Goal: Task Accomplishment & Management: Complete application form

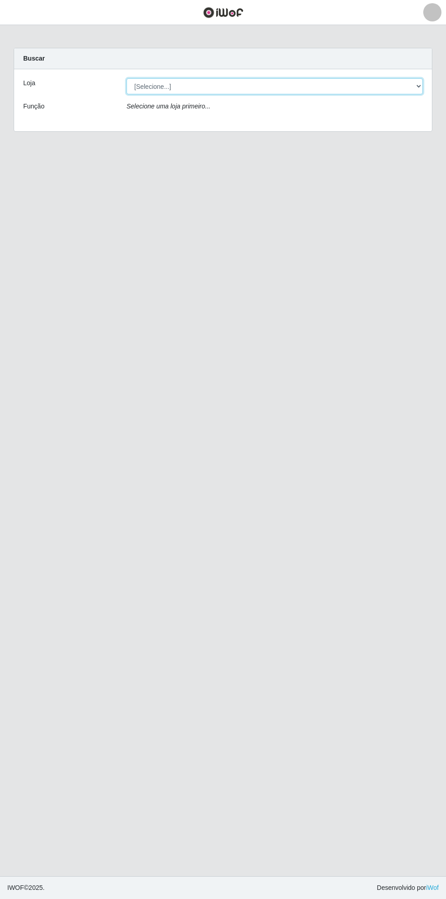
click at [418, 90] on select "[Selecione...] Bemais Supermercados - [GEOGRAPHIC_DATA]" at bounding box center [275, 86] width 296 height 16
select select "250"
click at [127, 78] on select "[Selecione...] Bemais Supermercados - [GEOGRAPHIC_DATA]" at bounding box center [275, 86] width 296 height 16
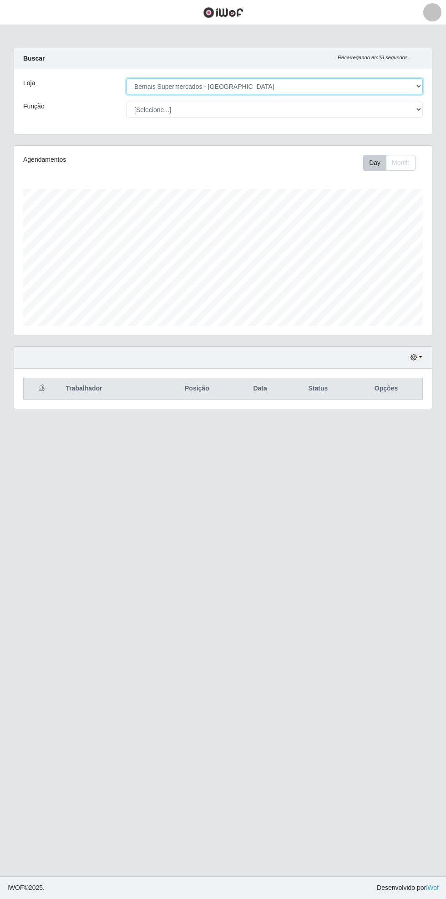
scroll to position [189, 418]
click at [421, 356] on button "button" at bounding box center [416, 357] width 13 height 10
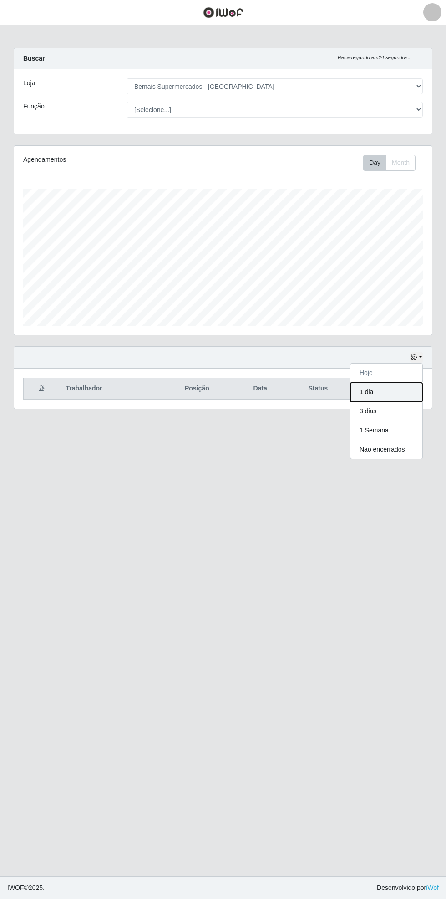
click at [403, 388] on button "1 dia" at bounding box center [387, 392] width 72 height 19
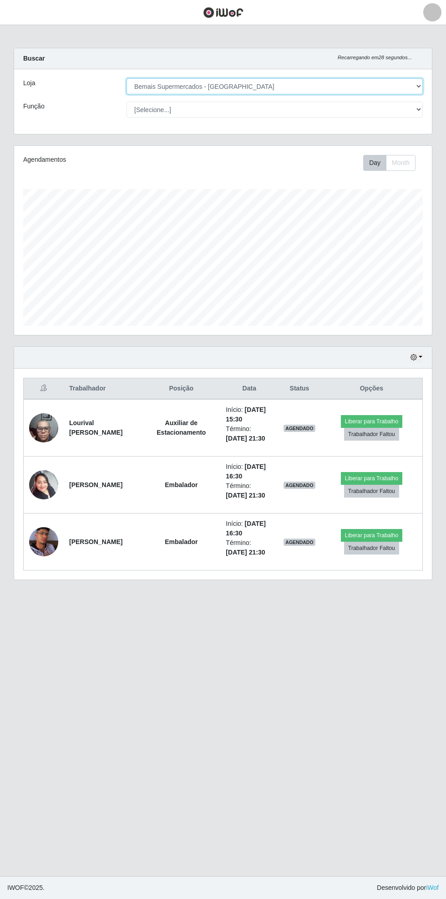
click at [417, 83] on select "[Selecione...] Bemais Supermercados - [GEOGRAPHIC_DATA]" at bounding box center [275, 86] width 296 height 16
click at [14, 18] on button "button" at bounding box center [11, 12] width 23 height 15
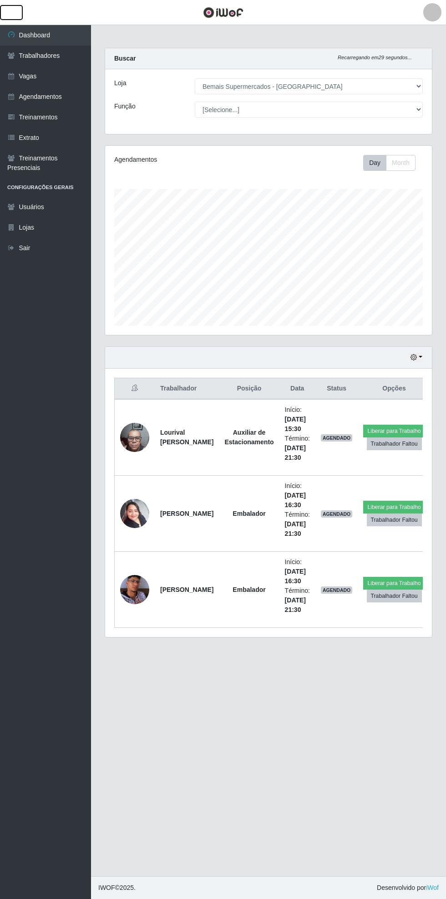
scroll to position [189, 327]
click at [45, 74] on link "Vagas" at bounding box center [45, 76] width 91 height 20
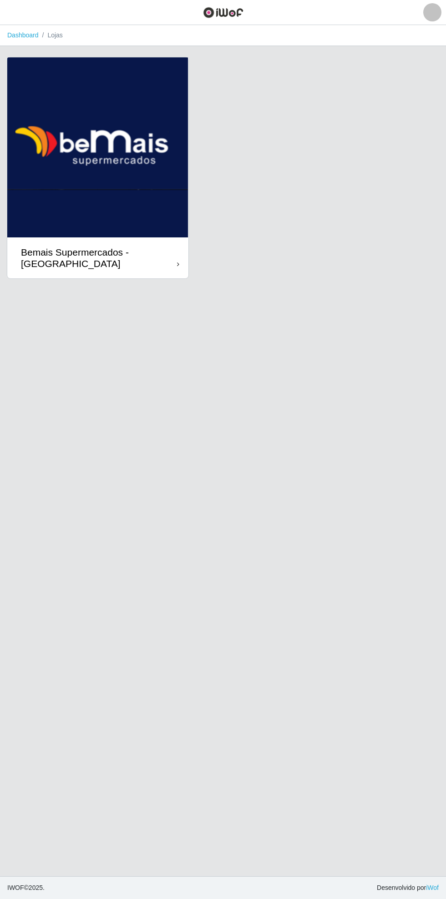
click at [177, 254] on div "Bemais Supermercados - [GEOGRAPHIC_DATA]" at bounding box center [99, 257] width 156 height 23
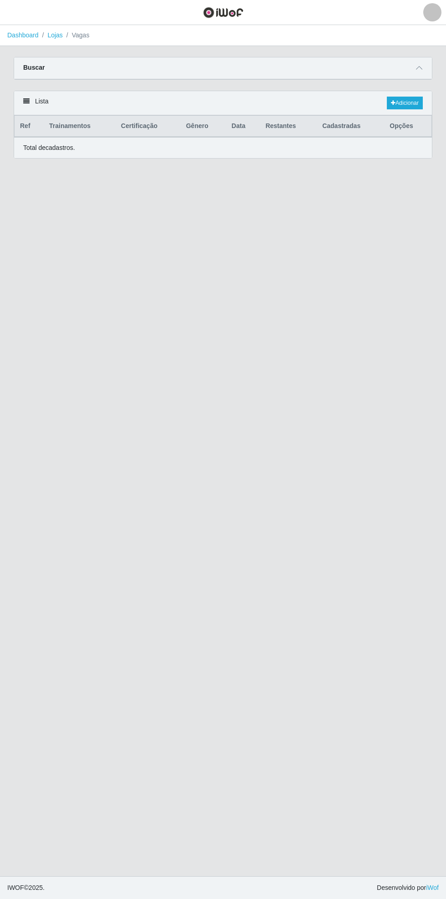
click at [419, 67] on icon at bounding box center [419, 68] width 6 height 6
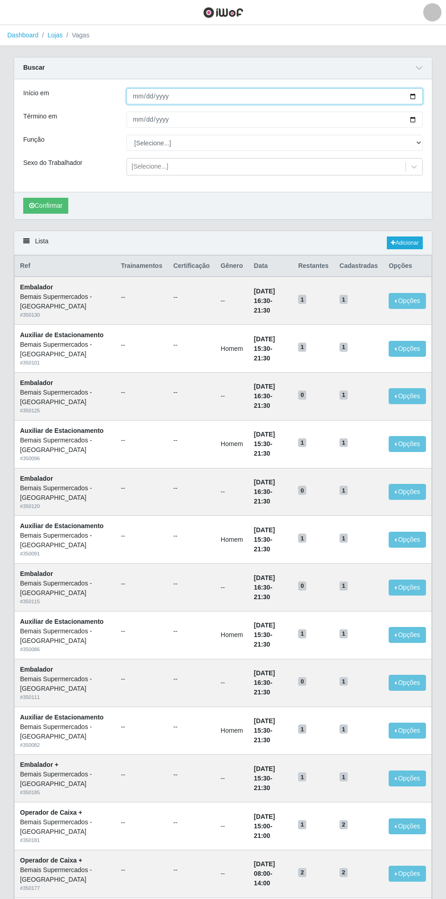
click at [421, 96] on input "Início em" at bounding box center [275, 96] width 296 height 16
type input "[DATE]"
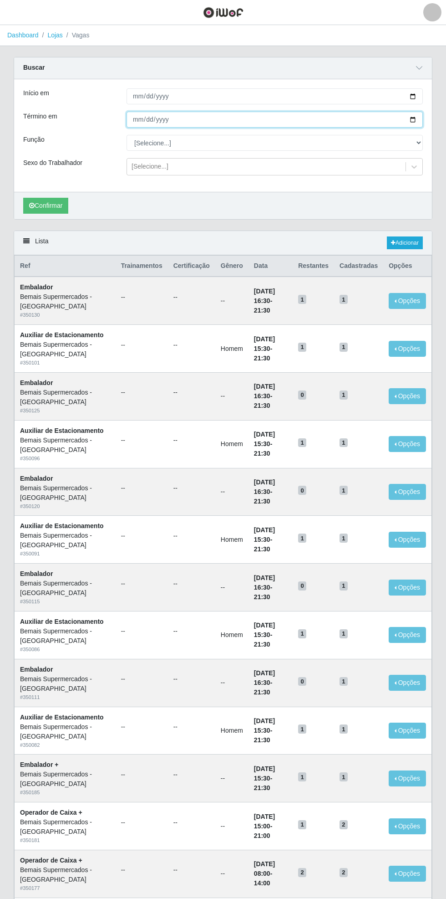
click at [422, 117] on input "Término em" at bounding box center [275, 120] width 296 height 16
type input "[DATE]"
click at [434, 140] on div "Carregando... Buscar Início em [DATE] Término em [DATE] Função [Selecione...] A…" at bounding box center [223, 144] width 433 height 174
click at [421, 142] on select "[Selecione...] ASG ASG + ASG ++ Auxiliar de Estacionamento Auxiliar de Estacion…" at bounding box center [275, 143] width 296 height 16
select select "72"
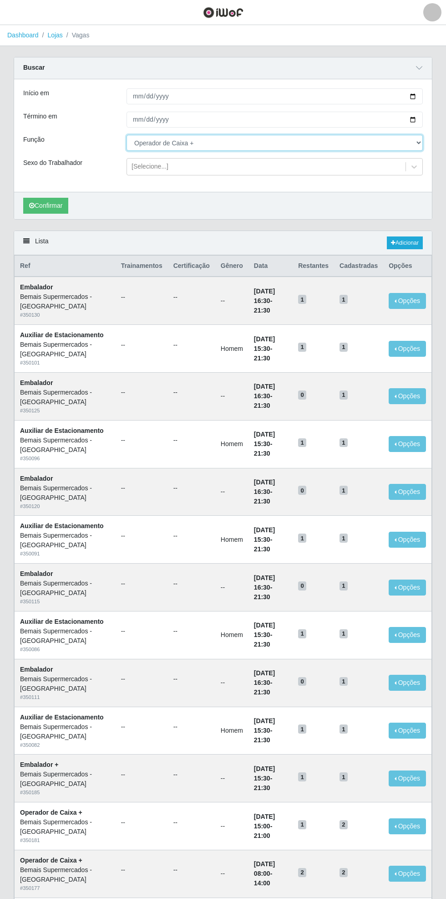
click at [127, 135] on select "[Selecione...] ASG ASG + ASG ++ Auxiliar de Estacionamento Auxiliar de Estacion…" at bounding box center [275, 143] width 296 height 16
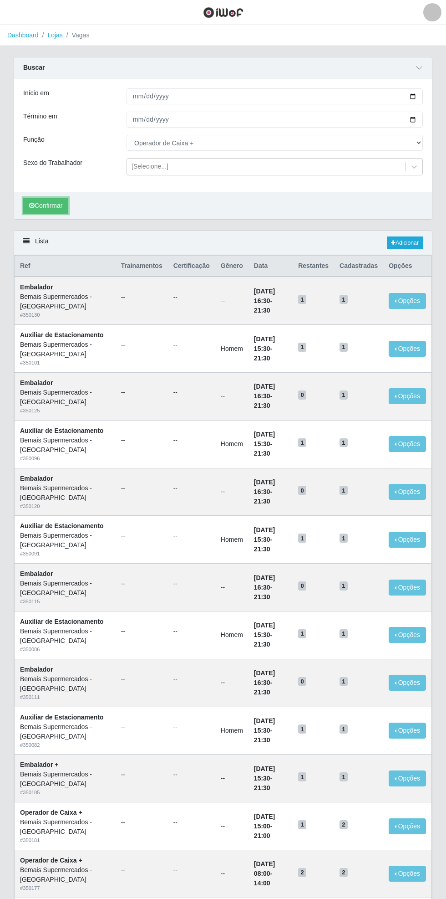
click at [45, 203] on button "Confirmar" at bounding box center [45, 206] width 45 height 16
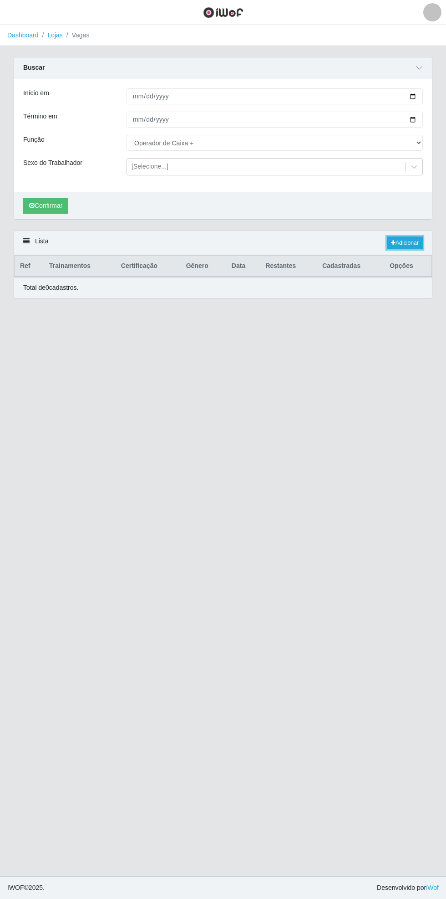
click at [414, 240] on link "Adicionar" at bounding box center [405, 242] width 36 height 13
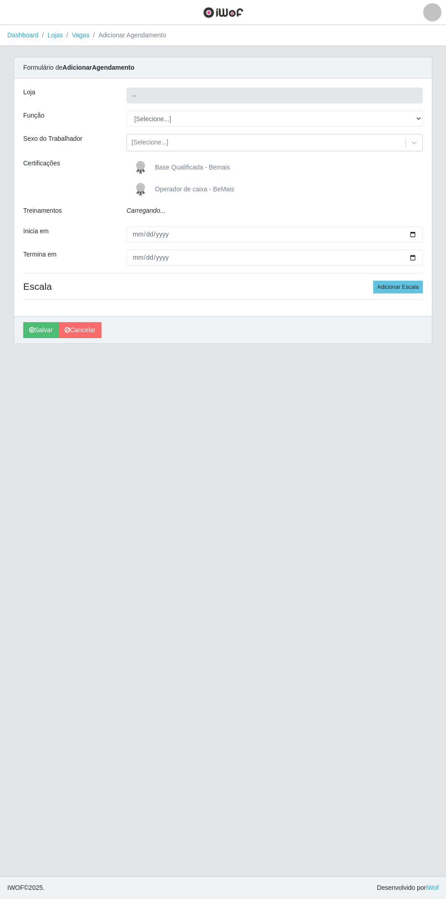
type input "Bemais Supermercados - [GEOGRAPHIC_DATA]"
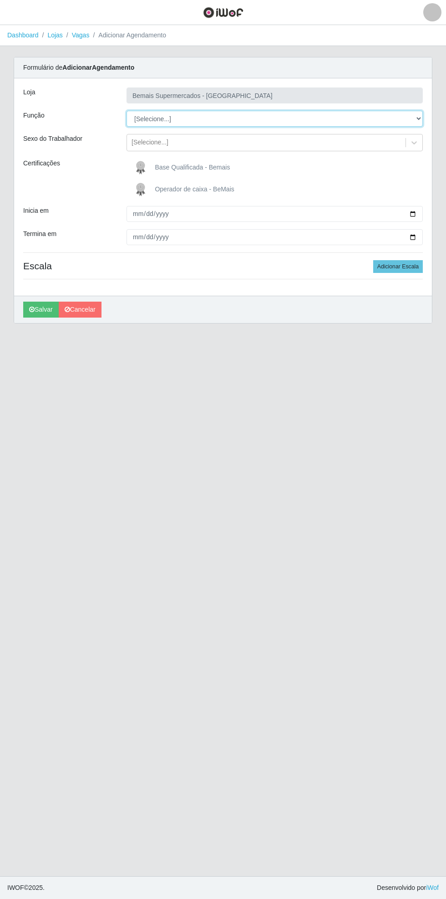
click at [422, 119] on select "[Selecione...] ASG ASG + ASG ++ Auxiliar de Estacionamento Auxiliar de Estacion…" at bounding box center [275, 119] width 296 height 16
select select "72"
click at [127, 111] on select "[Selecione...] ASG ASG + ASG ++ Auxiliar de Estacionamento Auxiliar de Estacion…" at bounding box center [275, 119] width 296 height 16
click at [419, 210] on input "Inicia em" at bounding box center [275, 214] width 296 height 16
type input "[DATE]"
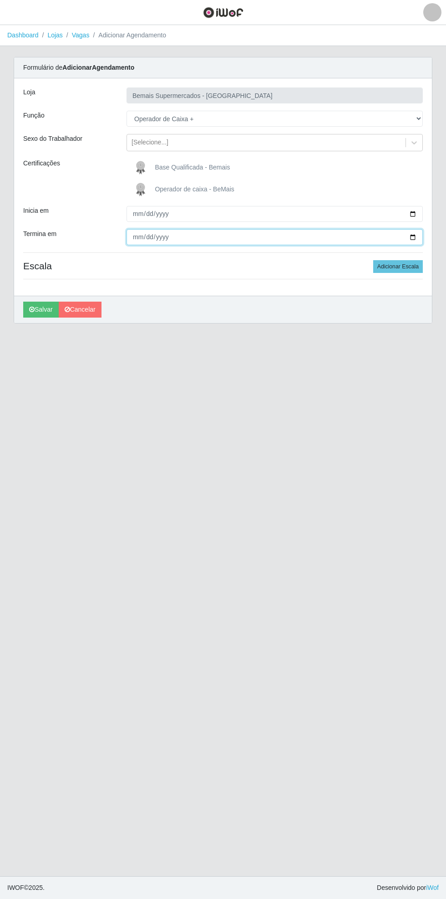
click at [421, 234] on input "Termina em" at bounding box center [275, 237] width 296 height 16
type input "[DATE]"
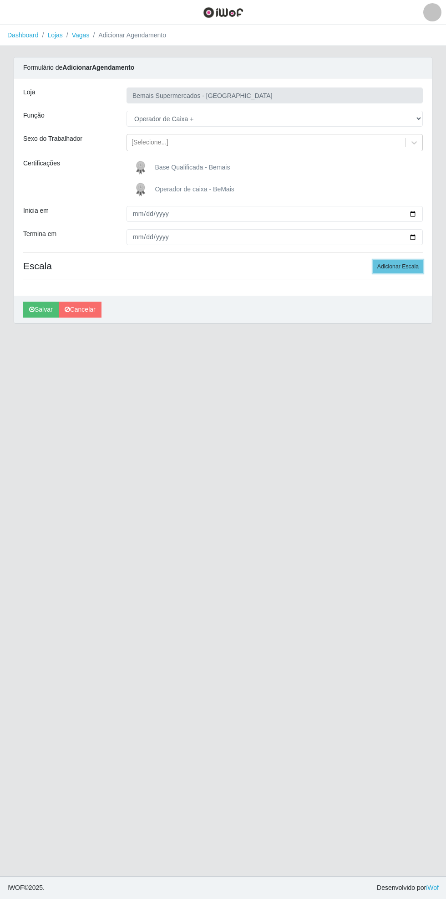
click at [415, 263] on button "Adicionar Escala" at bounding box center [398, 266] width 50 height 13
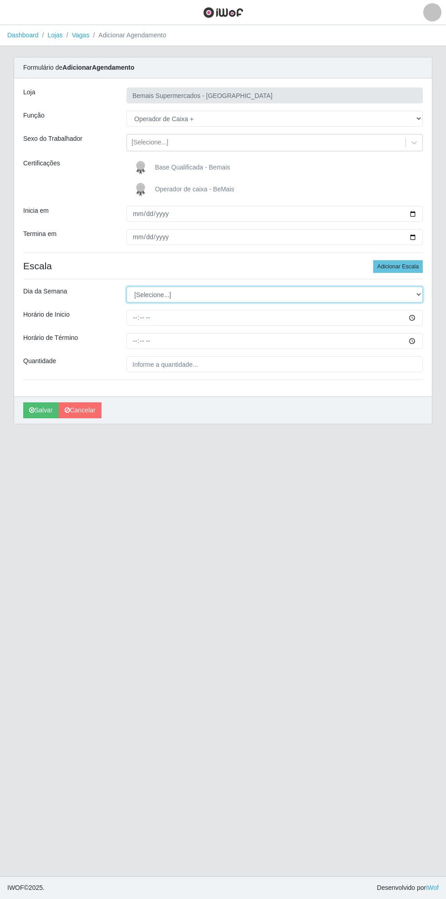
click at [418, 295] on select "[Selecione...] Segunda Terça Quarta Quinta Sexta Sábado Domingo" at bounding box center [275, 294] width 296 height 16
select select "5"
click at [127, 286] on select "[Selecione...] Segunda Terça Quarta Quinta Sexta Sábado Domingo" at bounding box center [275, 294] width 296 height 16
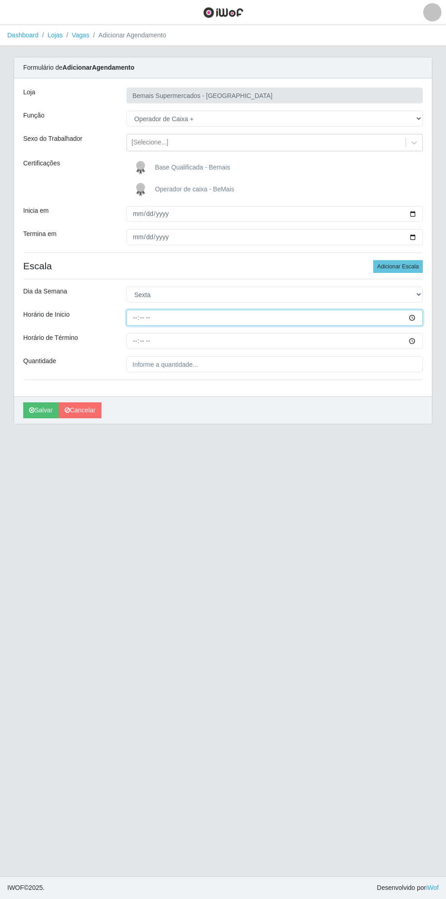
click at [419, 317] on input "Horário de Inicio" at bounding box center [275, 318] width 296 height 16
type input "08:00"
click at [419, 338] on input "Horário de Término" at bounding box center [275, 341] width 296 height 16
type input "13:00"
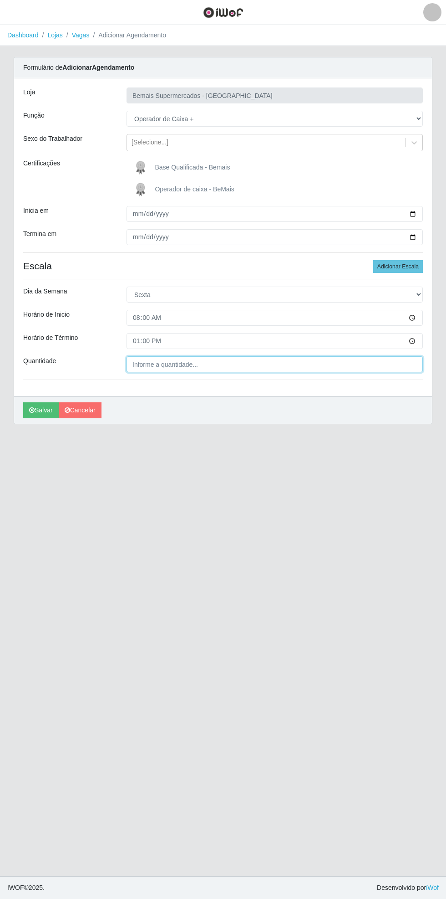
click at [205, 364] on input "Quantidade" at bounding box center [275, 364] width 296 height 16
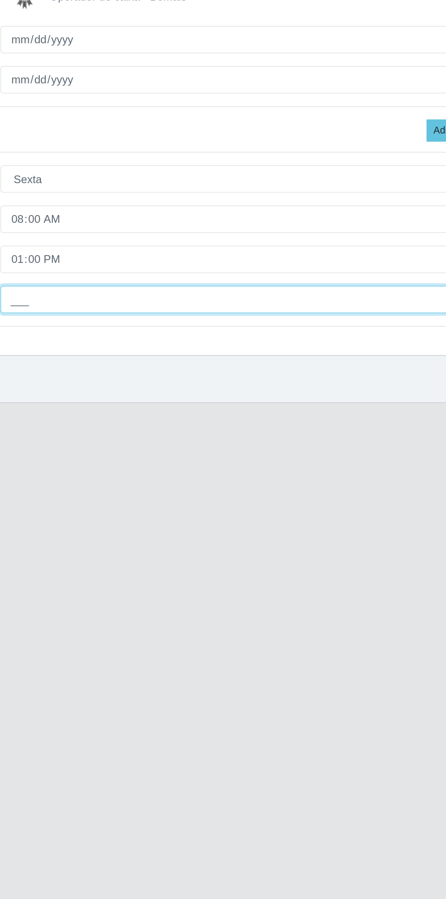
type input "1__"
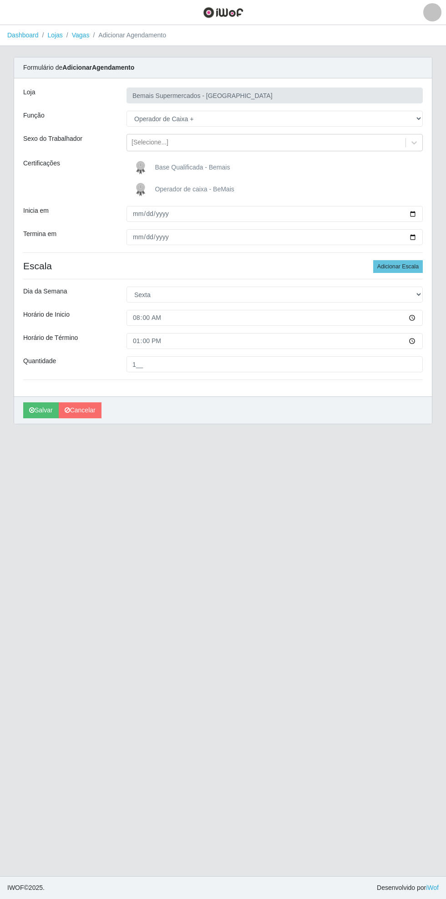
click at [169, 189] on span "Operador de caixa - BeMais" at bounding box center [194, 188] width 79 height 7
click at [0, 0] on input "Operador de caixa - BeMais" at bounding box center [0, 0] width 0 height 0
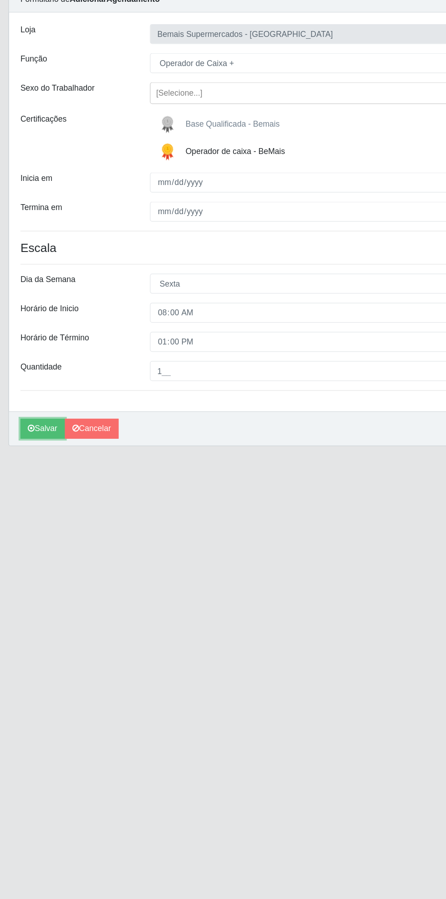
click at [39, 414] on button "Salvar" at bounding box center [41, 410] width 36 height 16
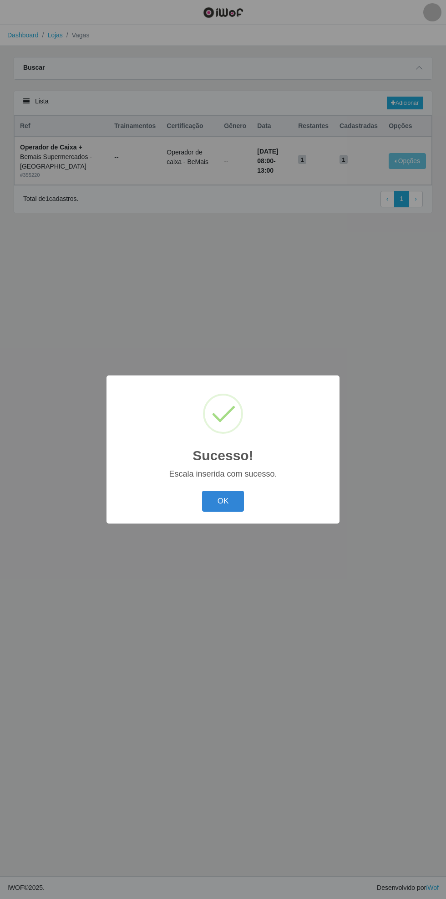
click at [223, 501] on button "OK" at bounding box center [223, 500] width 42 height 21
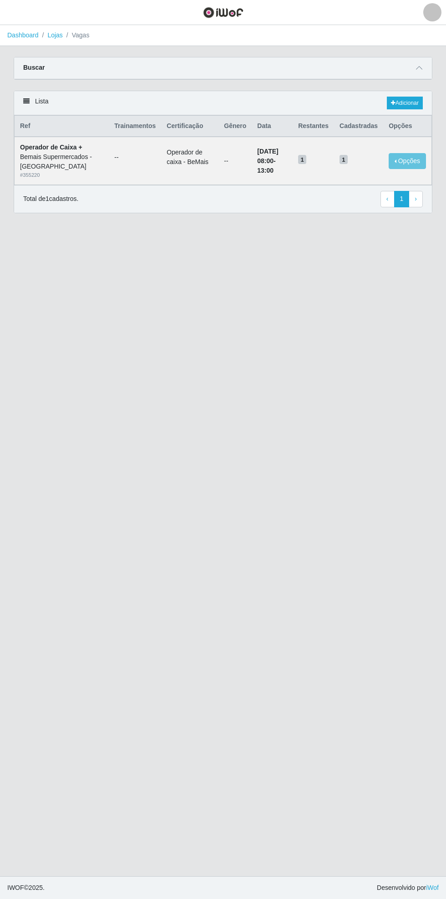
click at [27, 36] on link "Dashboard" at bounding box center [22, 34] width 31 height 7
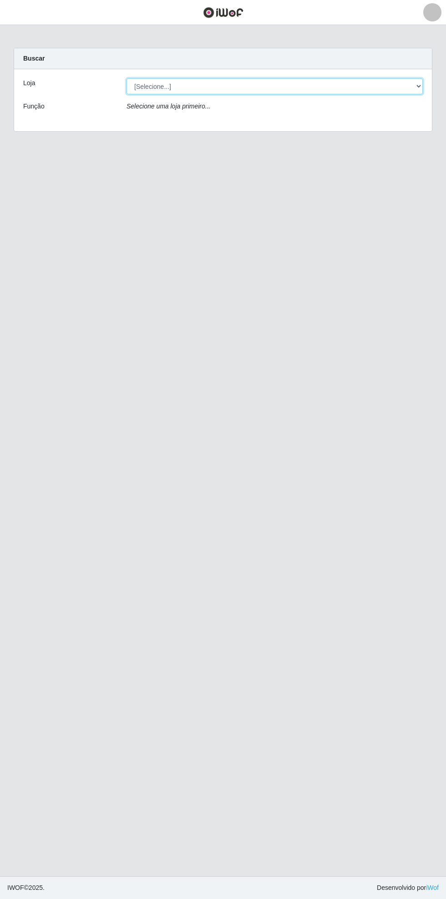
click at [422, 85] on select "[Selecione...] Bemais Supermercados - [GEOGRAPHIC_DATA]" at bounding box center [275, 86] width 296 height 16
select select "250"
click at [127, 78] on select "[Selecione...] Bemais Supermercados - [GEOGRAPHIC_DATA]" at bounding box center [275, 86] width 296 height 16
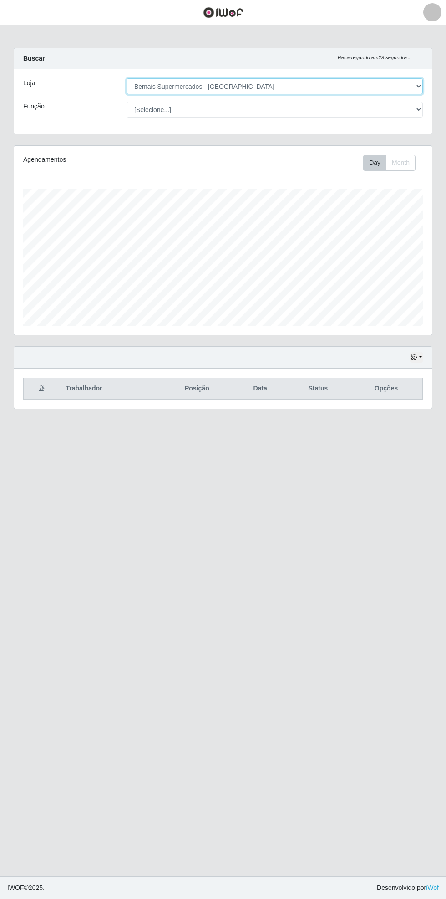
scroll to position [189, 418]
click at [421, 356] on button "button" at bounding box center [416, 357] width 13 height 10
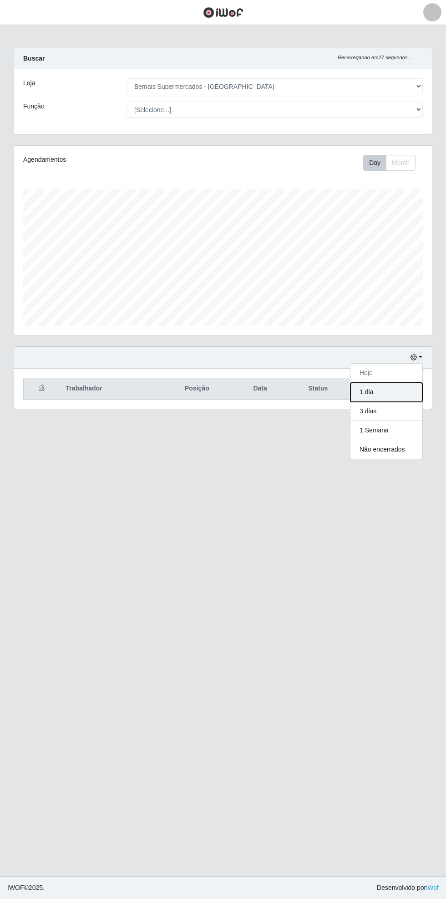
click at [405, 384] on button "1 dia" at bounding box center [387, 392] width 72 height 19
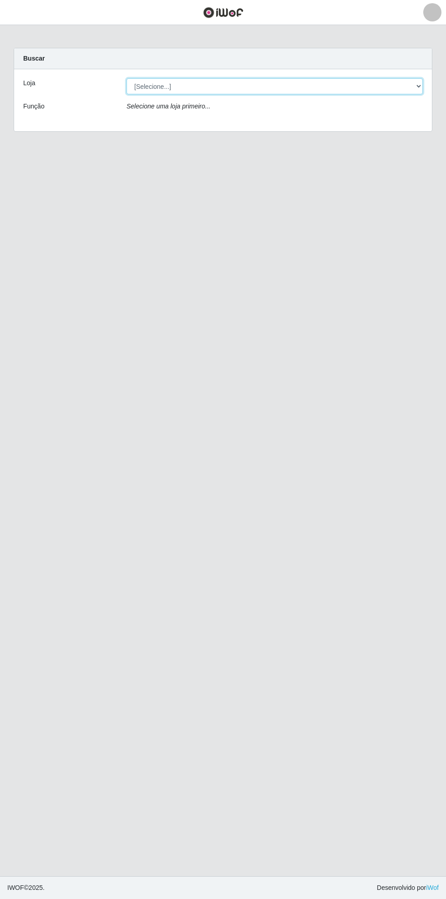
click at [422, 83] on select "[Selecione...] Bemais Supermercados - [GEOGRAPHIC_DATA]" at bounding box center [275, 86] width 296 height 16
select select "250"
click at [127, 78] on select "[Selecione...] Bemais Supermercados - [GEOGRAPHIC_DATA]" at bounding box center [275, 86] width 296 height 16
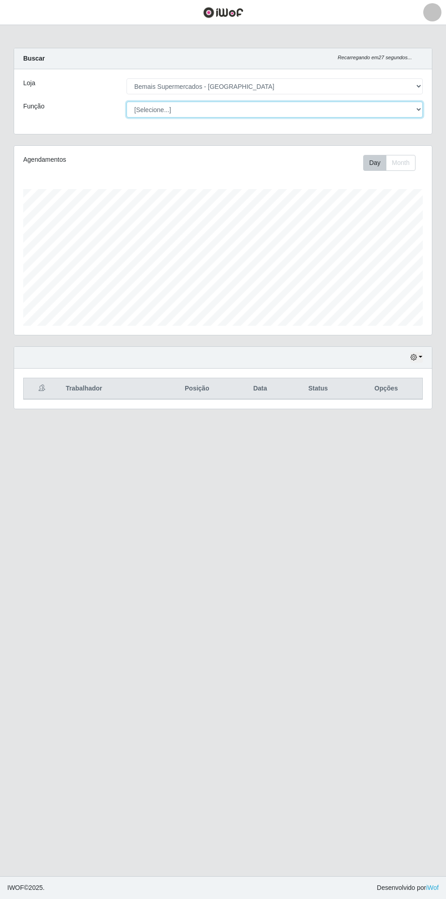
click at [418, 109] on select "[Selecione...] ASG ASG + ASG ++ Auxiliar de Estacionamento Auxiliar de Estacion…" at bounding box center [275, 110] width 296 height 16
click at [127, 102] on select "[Selecione...] ASG ASG + ASG ++ Auxiliar de Estacionamento Auxiliar de Estacion…" at bounding box center [275, 110] width 296 height 16
click at [418, 358] on button "button" at bounding box center [416, 357] width 13 height 10
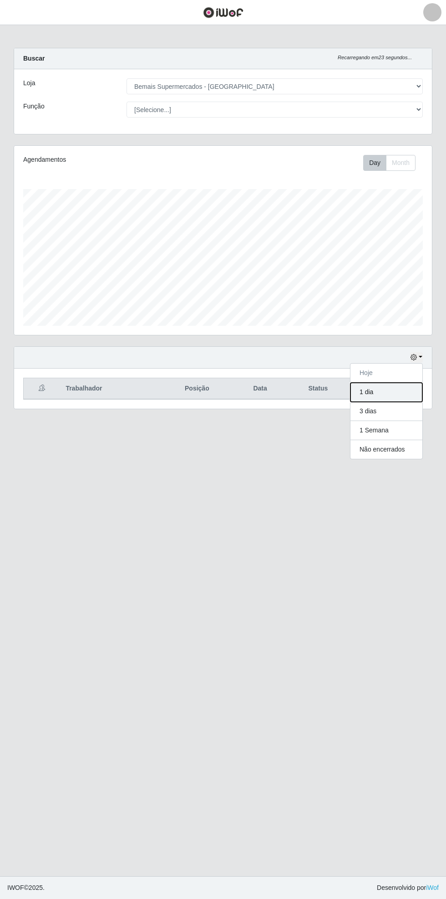
click at [403, 388] on button "1 dia" at bounding box center [387, 392] width 72 height 19
